Goal: Navigation & Orientation: Find specific page/section

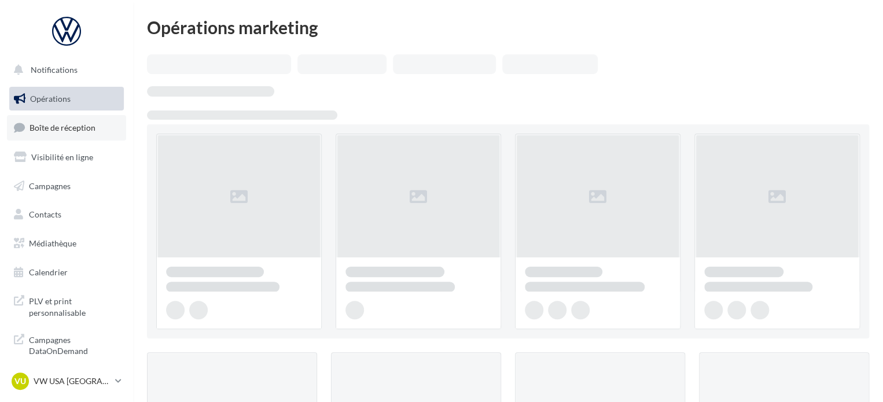
click at [88, 131] on span "Boîte de réception" at bounding box center [62, 128] width 66 height 10
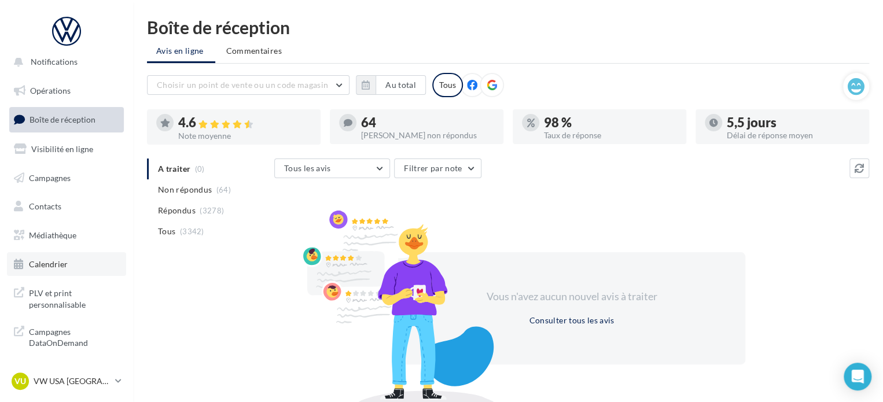
scroll to position [10, 0]
click at [81, 388] on div "VU VW USA TOULOUSE vw-tou-dup" at bounding box center [61, 380] width 99 height 17
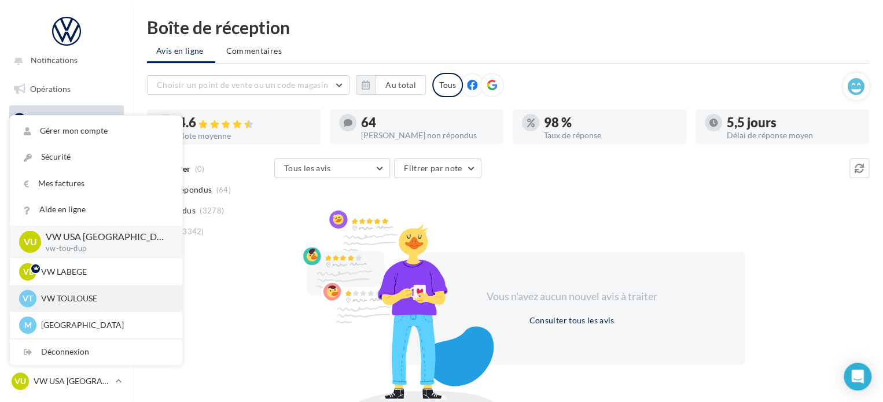
click at [89, 304] on div "VT VW TOULOUSE vw-cap-dup" at bounding box center [96, 298] width 154 height 17
